Goal: Navigation & Orientation: Find specific page/section

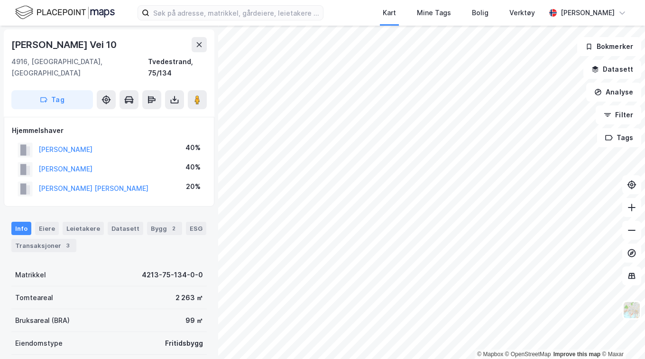
click at [635, 204] on icon at bounding box center [631, 207] width 9 height 9
